Goal: Check status

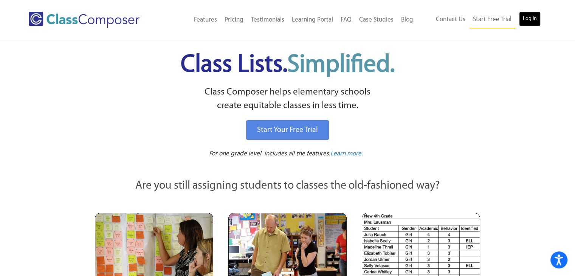
click at [529, 19] on link "Log In" at bounding box center [530, 18] width 22 height 15
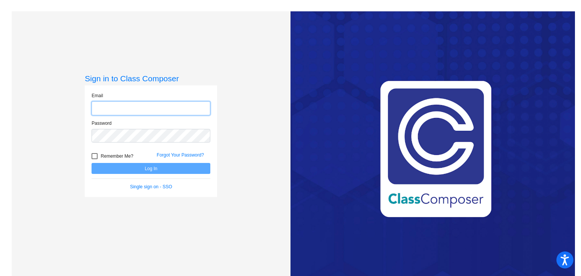
type input "[EMAIL_ADDRESS][DOMAIN_NAME]"
click at [158, 169] on button "Log In" at bounding box center [150, 168] width 119 height 11
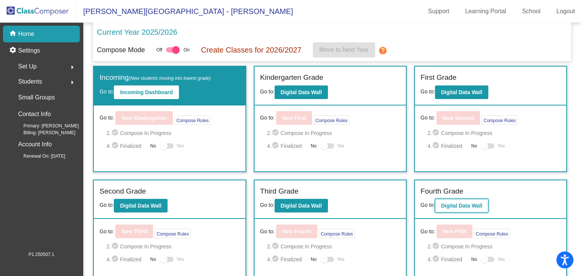
click at [466, 206] on b "Digital Data Wall" at bounding box center [461, 206] width 41 height 6
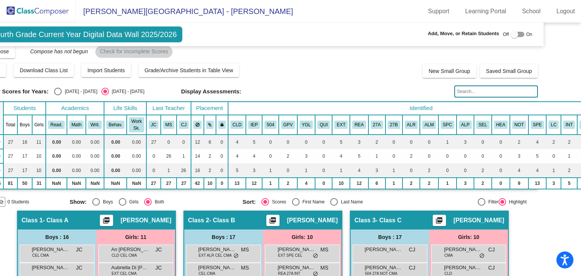
scroll to position [7, 32]
click at [548, 122] on button "LC" at bounding box center [553, 125] width 10 height 8
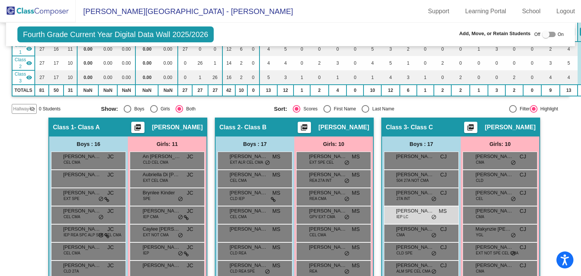
scroll to position [0, 0]
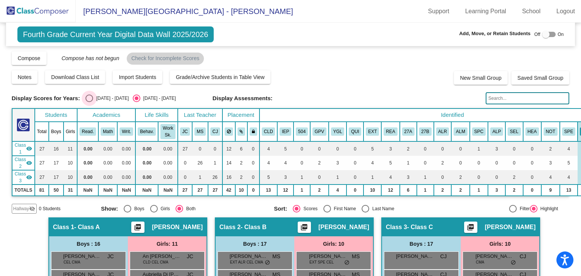
click at [88, 98] on div "Select an option" at bounding box center [89, 98] width 8 height 8
click at [89, 102] on input "2024 - 2025" at bounding box center [89, 102] width 0 height 0
radio input "true"
